Goal: Information Seeking & Learning: Find specific fact

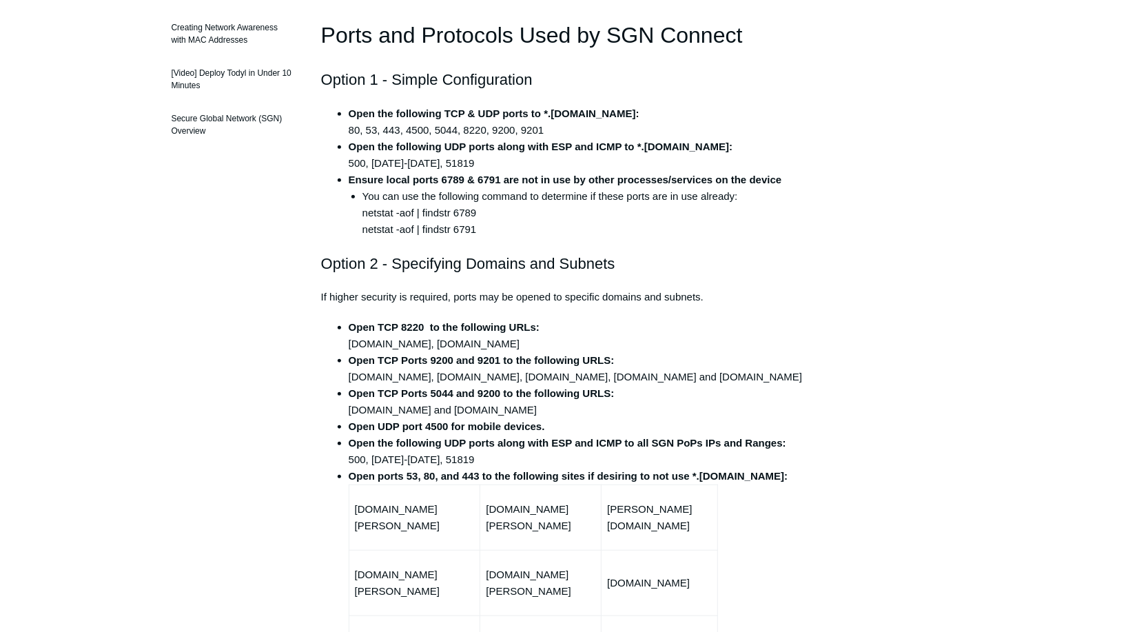
scroll to position [165, 0]
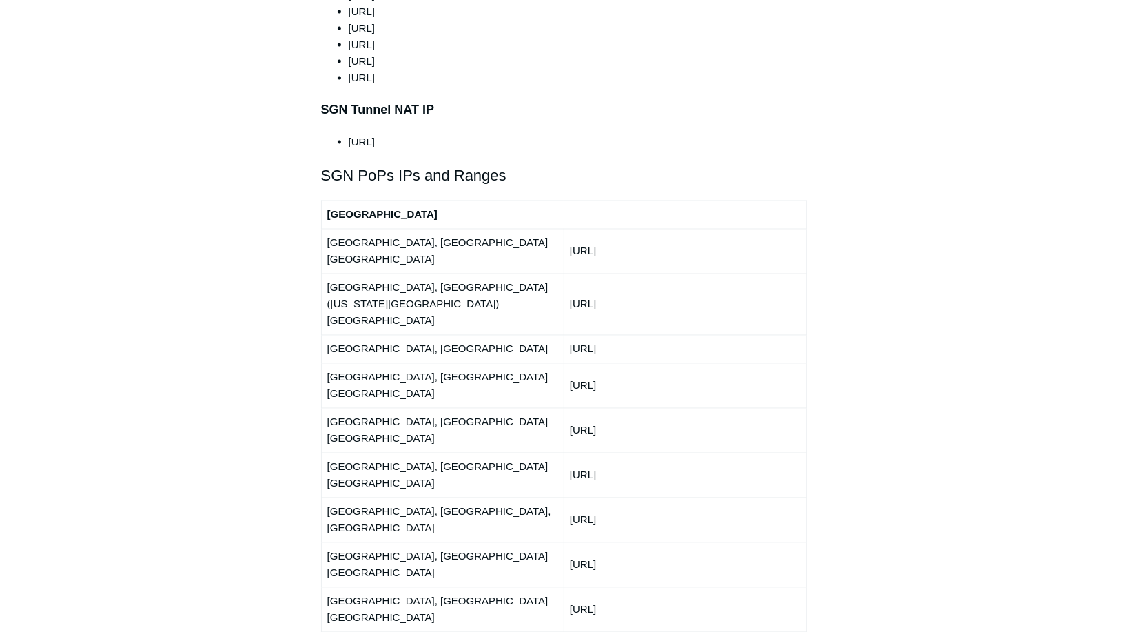
scroll to position [1461, 0]
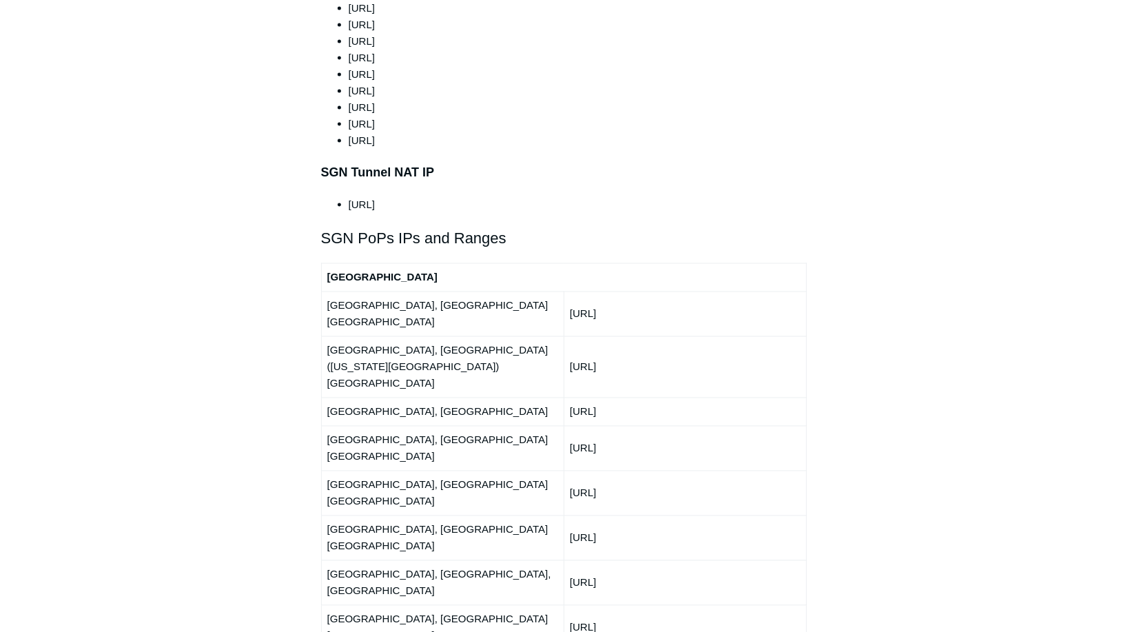
drag, startPoint x: 416, startPoint y: 171, endPoint x: 349, endPoint y: 174, distance: 66.9
click at [349, 196] on li "[URL]" at bounding box center [578, 204] width 459 height 17
copy li "[URL]"
